Goal: Information Seeking & Learning: Learn about a topic

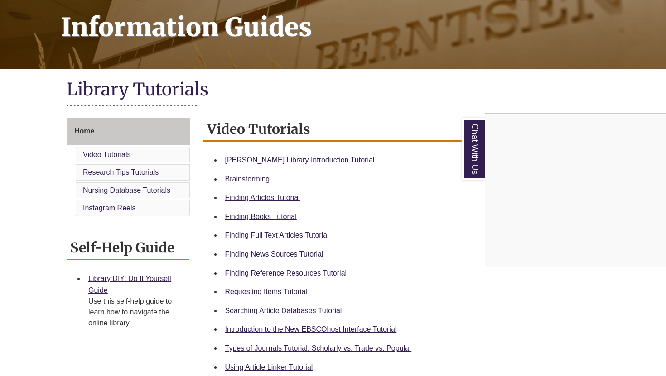
scroll to position [116, 0]
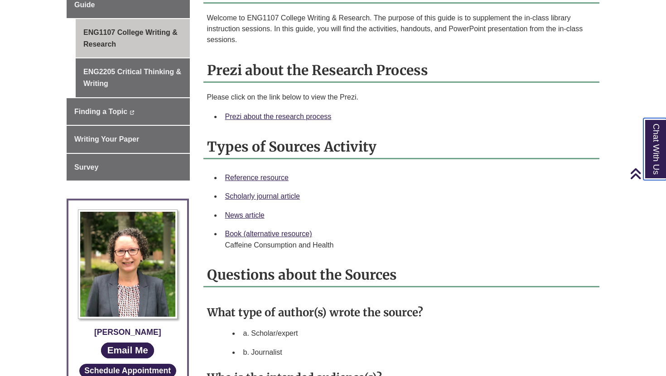
scroll to position [277, 0]
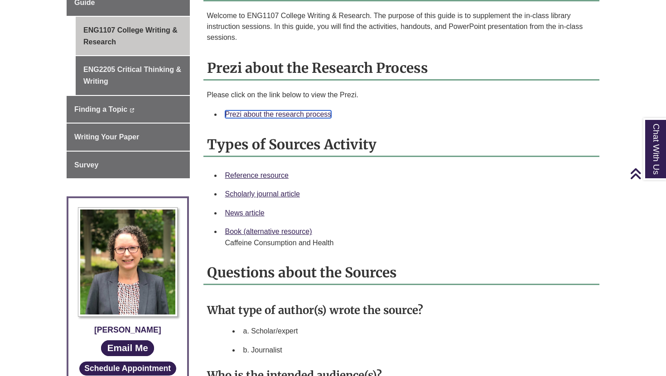
click at [259, 115] on link "Prezi about the research process" at bounding box center [278, 114] width 106 height 8
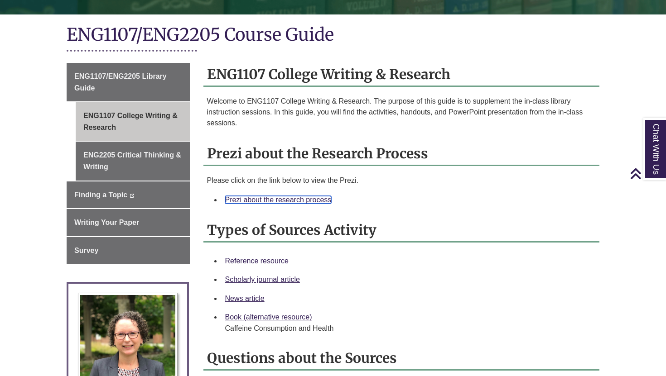
scroll to position [191, 0]
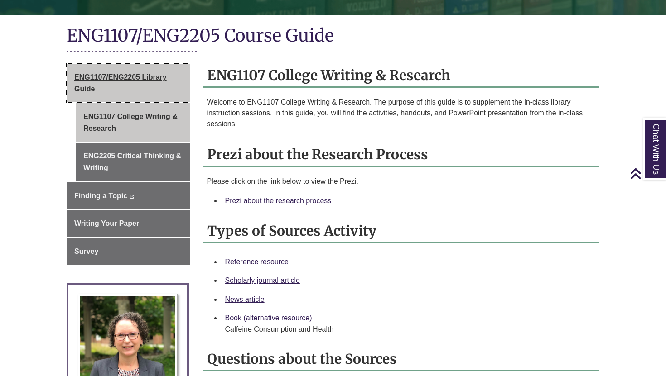
click at [127, 77] on span "ENG1107/ENG2205 Library Guide" at bounding box center [120, 82] width 92 height 19
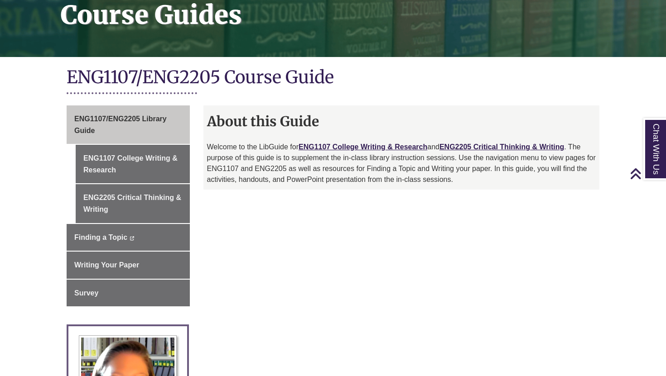
scroll to position [153, 0]
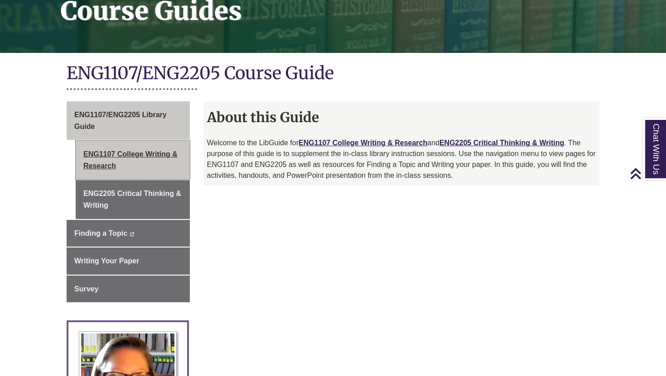
click at [132, 160] on link "ENG1107 College Writing & Research" at bounding box center [133, 160] width 114 height 38
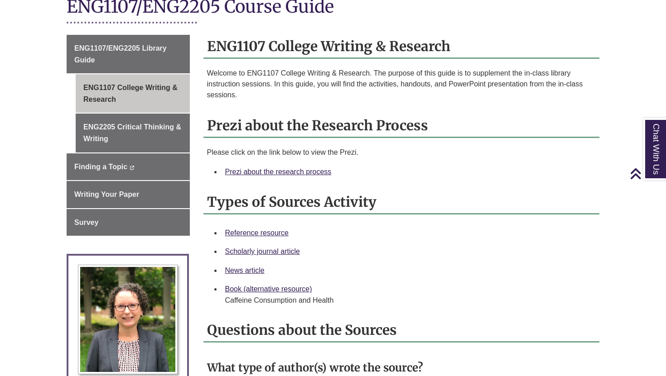
scroll to position [217, 0]
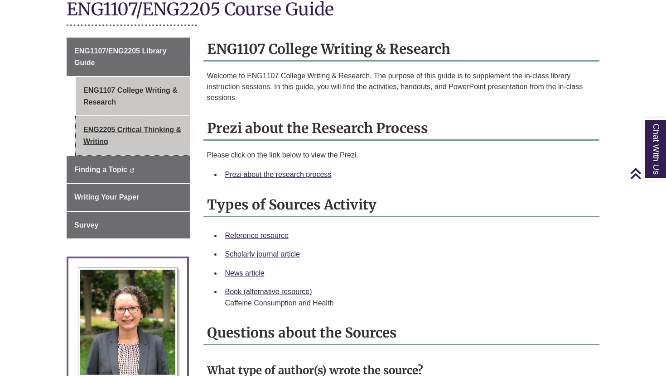
click at [115, 146] on link "ENG2205 Critical Thinking & Writing" at bounding box center [133, 135] width 114 height 38
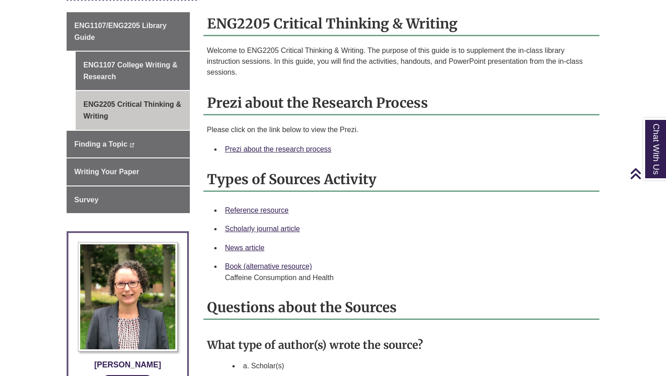
scroll to position [244, 0]
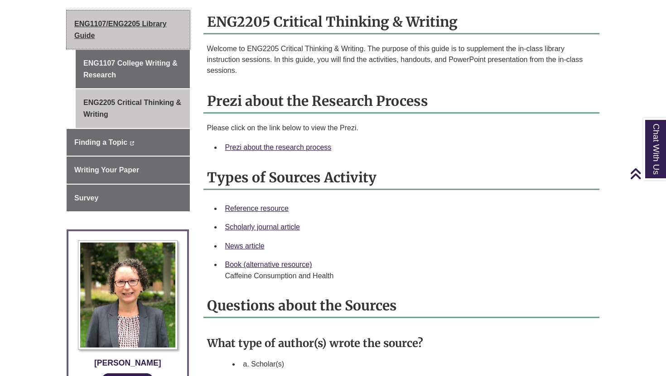
click at [137, 18] on link "ENG1107/ENG2205 Library Guide" at bounding box center [128, 29] width 123 height 38
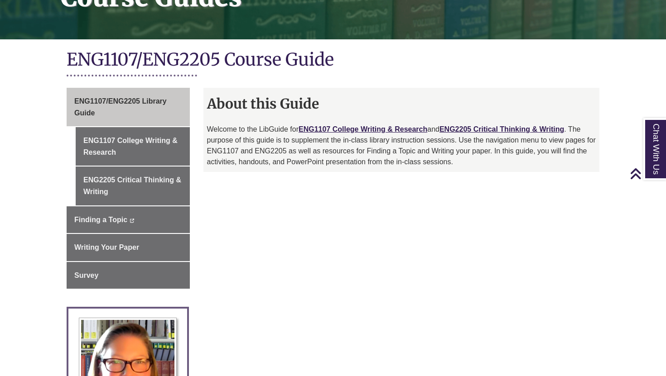
scroll to position [167, 0]
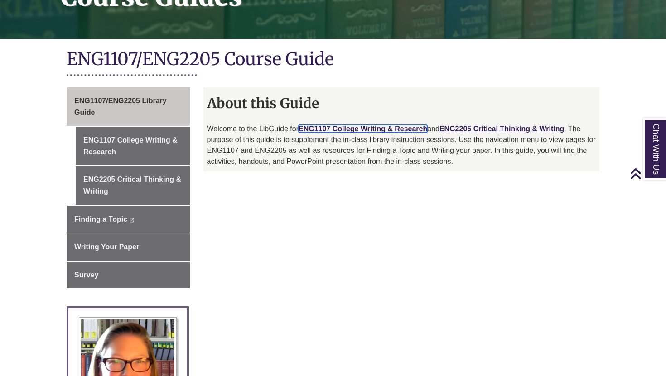
click at [319, 128] on link "ENG1107 College Writing & Research" at bounding box center [362, 129] width 129 height 8
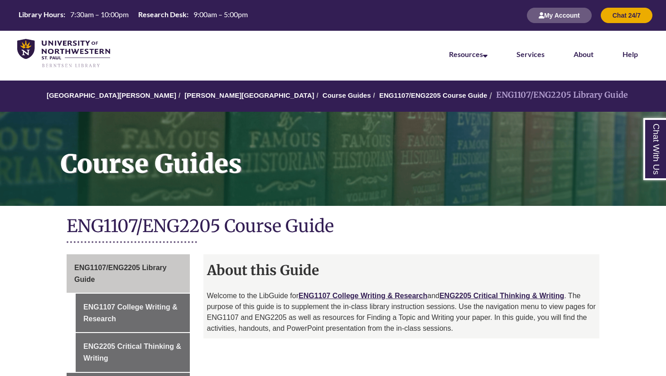
scroll to position [131, 0]
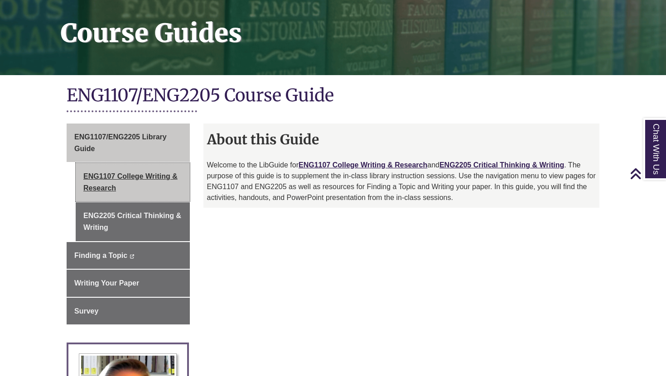
click at [126, 189] on link "ENG1107 College Writing & Research" at bounding box center [133, 182] width 114 height 38
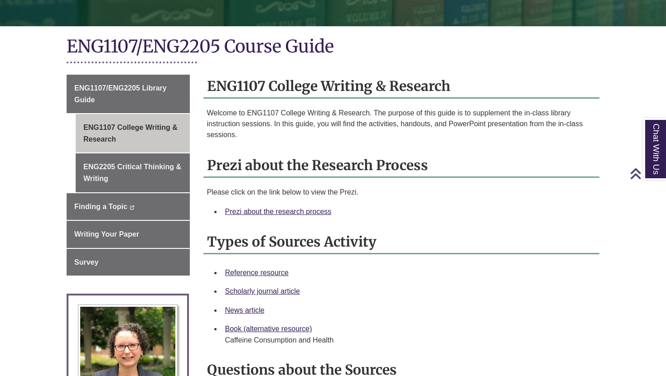
scroll to position [181, 0]
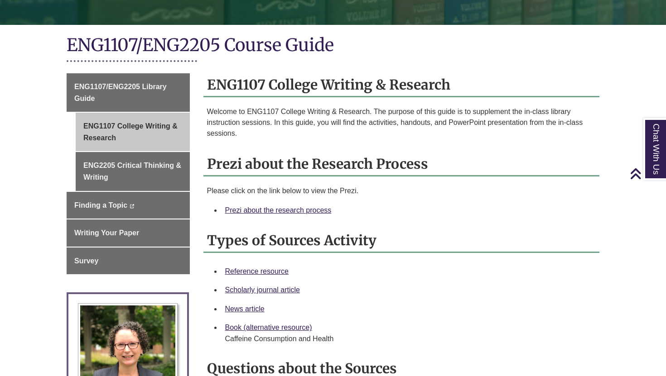
click at [290, 155] on h2 "Prezi about the Research Process" at bounding box center [401, 165] width 396 height 24
click at [280, 211] on link "Prezi about the research process" at bounding box center [278, 210] width 106 height 8
